Goal: Navigation & Orientation: Find specific page/section

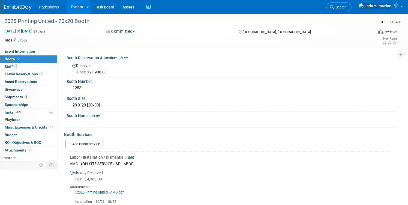
click at [75, 5] on link "Events" at bounding box center [77, 7] width 20 height 14
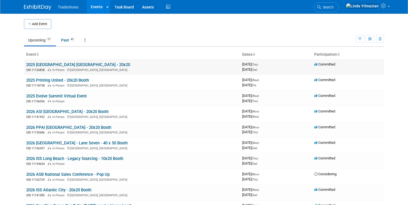
click at [50, 65] on link "2025 ISS Dallas - 20x20" at bounding box center [78, 64] width 104 height 5
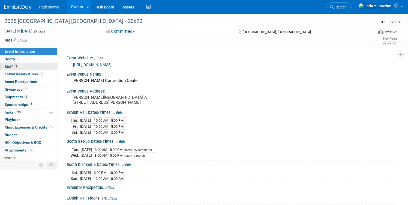
click at [22, 69] on link "2 Staff 2" at bounding box center [28, 66] width 57 height 7
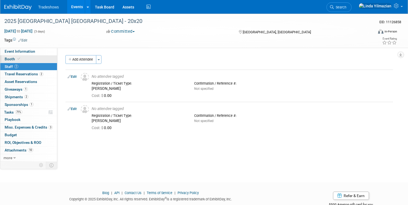
click at [18, 59] on icon at bounding box center [18, 58] width 3 height 3
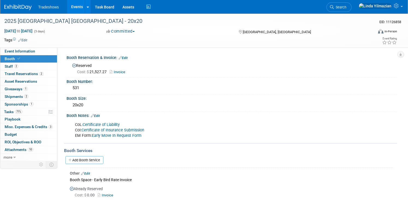
click at [74, 7] on link "Events" at bounding box center [77, 7] width 20 height 14
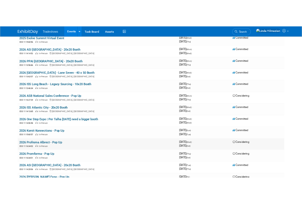
scroll to position [68, 0]
